Goal: Task Accomplishment & Management: Use online tool/utility

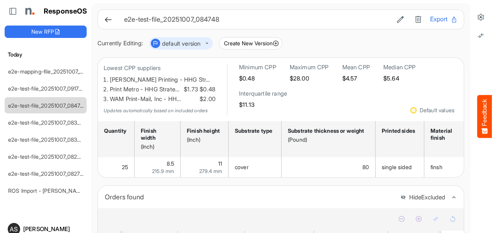
scroll to position [0, 1679]
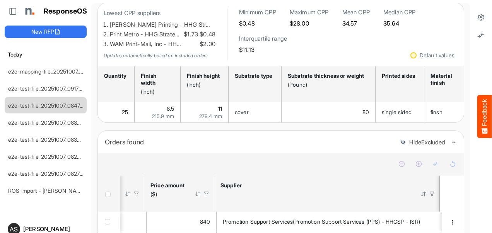
click at [484, 113] on button "Feedback" at bounding box center [484, 116] width 15 height 43
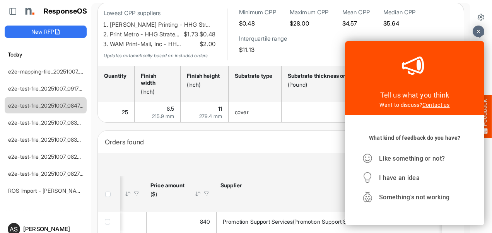
scroll to position [0, 0]
click at [446, 108] on link "Contact us" at bounding box center [435, 105] width 27 height 6
click at [479, 32] on div at bounding box center [479, 32] width 12 height 12
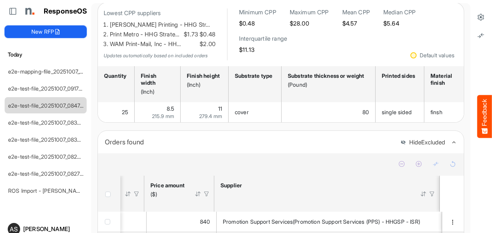
click at [39, 33] on button "New RFP" at bounding box center [46, 32] width 82 height 12
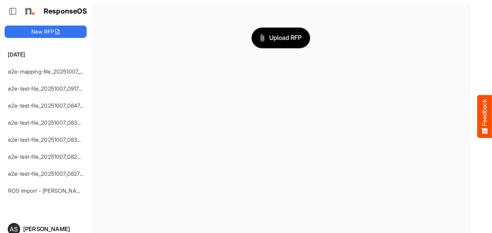
click at [279, 44] on button "Upload RFP" at bounding box center [281, 38] width 58 height 20
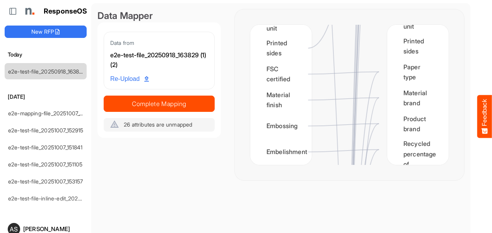
scroll to position [353, 0]
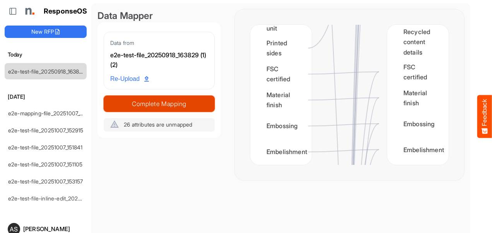
click at [139, 100] on span "Complete Mapping" at bounding box center [159, 103] width 110 height 11
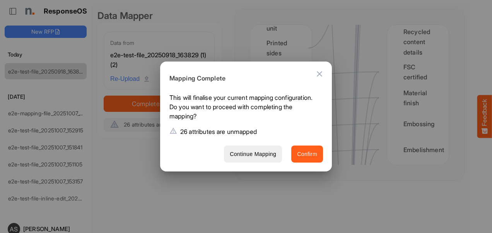
click at [303, 154] on span "Confirm" at bounding box center [307, 154] width 20 height 10
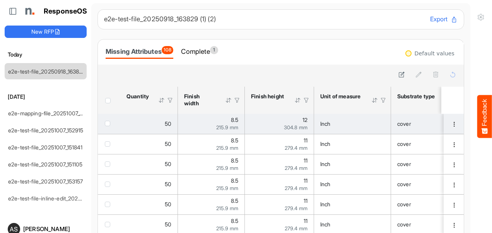
click at [375, 121] on div "Inch" at bounding box center [352, 124] width 64 height 9
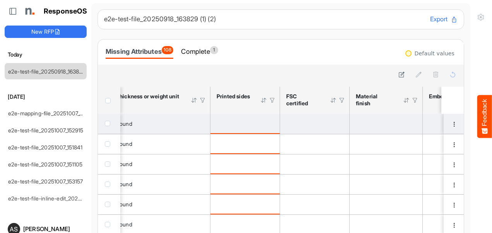
scroll to position [0, 535]
